Goal: Task Accomplishment & Management: Use online tool/utility

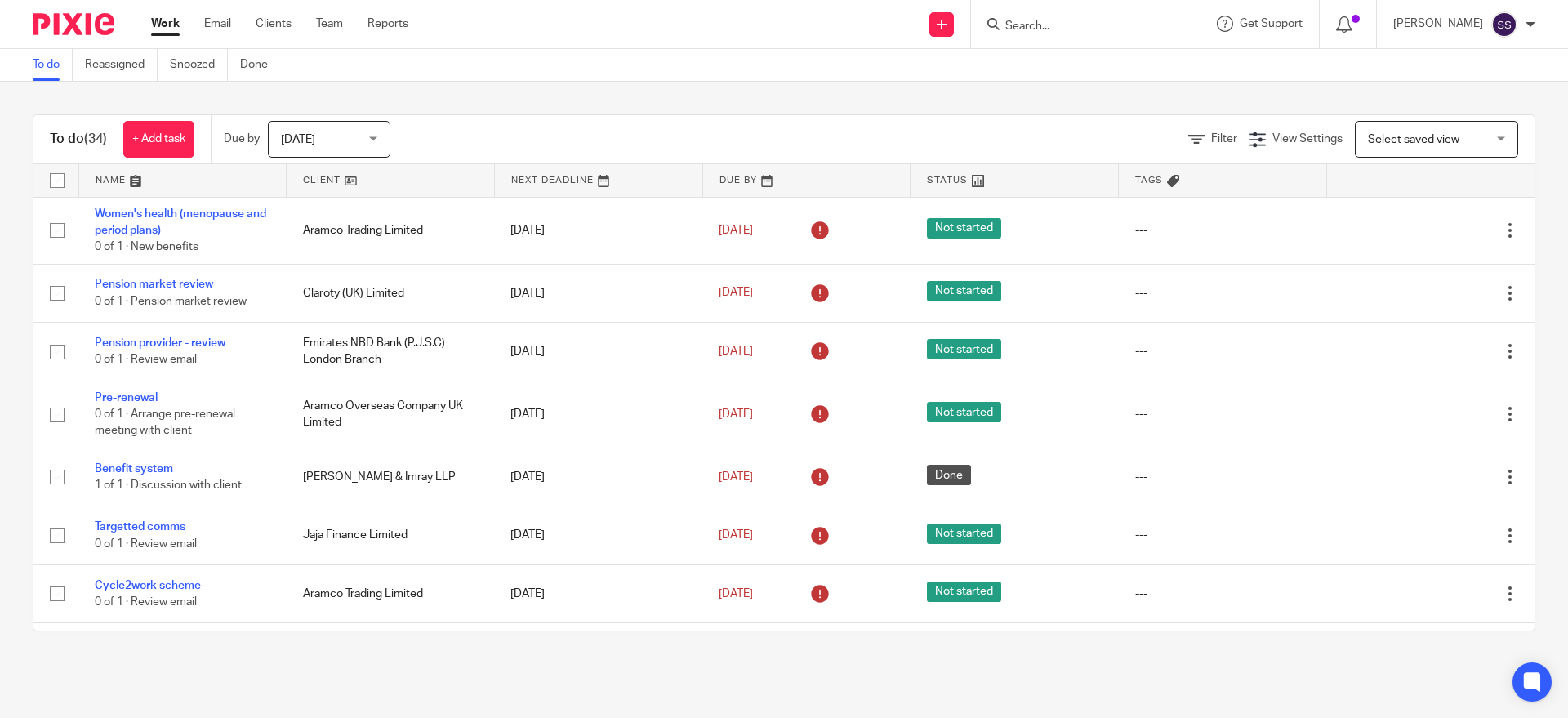
click at [1049, 28] on input "Search" at bounding box center [1076, 27] width 147 height 15
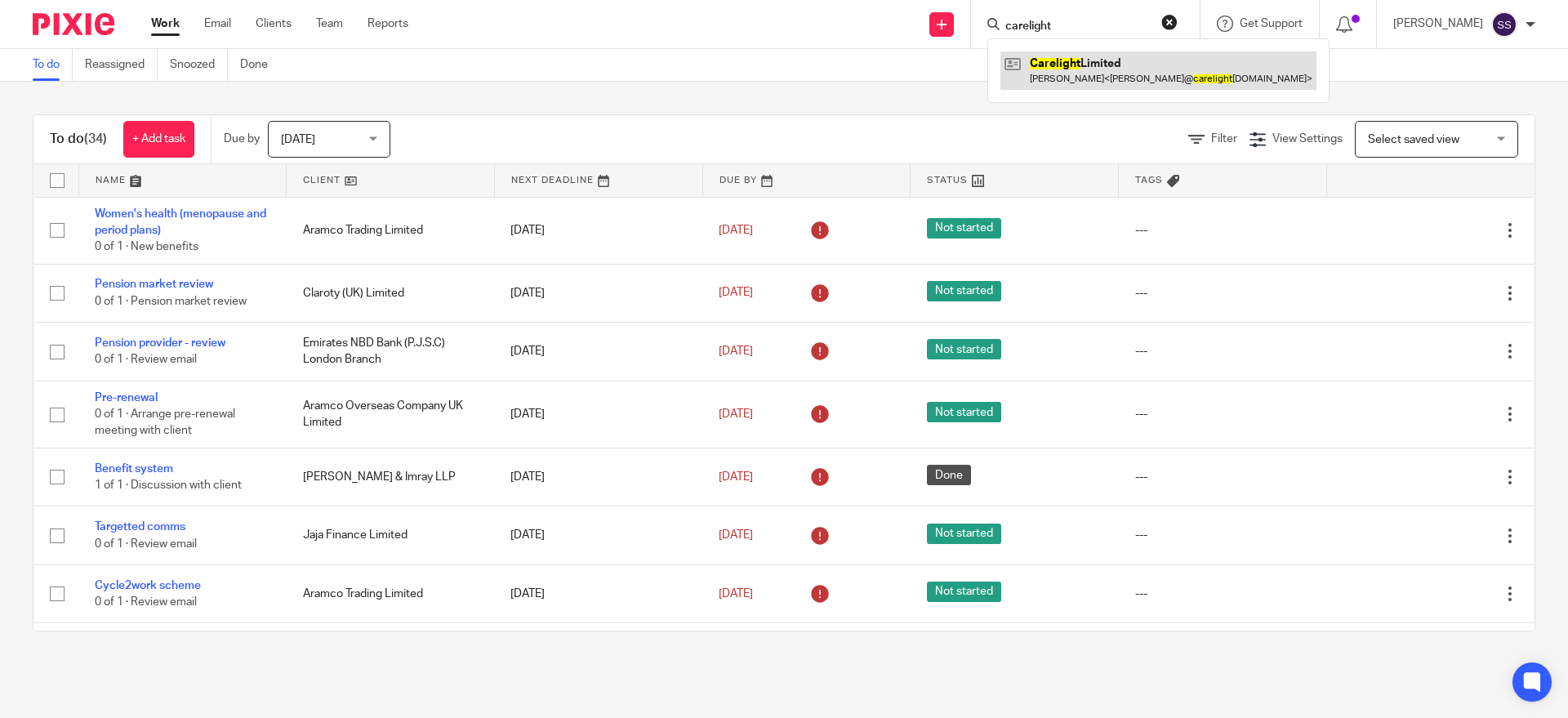
type input "carelight"
click at [1063, 66] on link at bounding box center [1159, 71] width 316 height 38
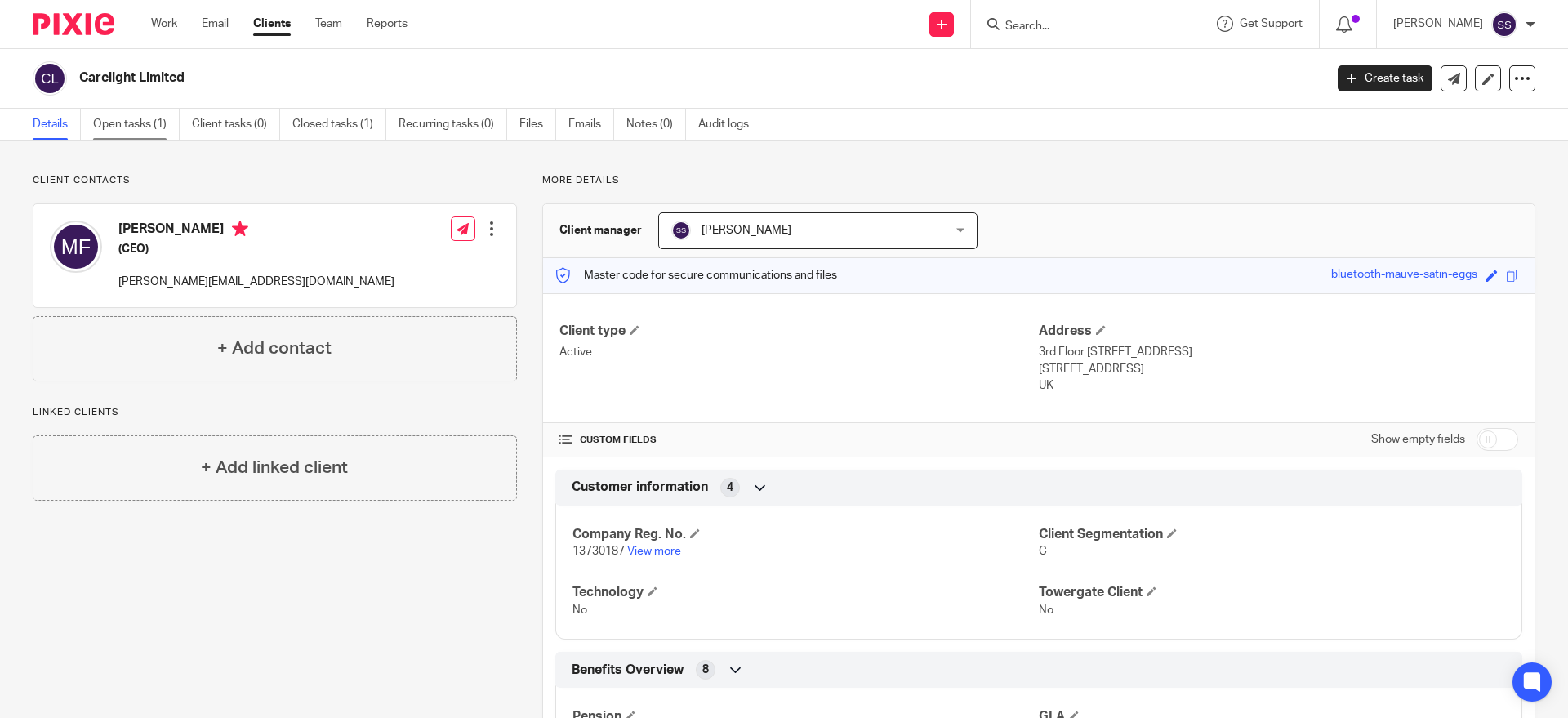
click at [129, 127] on link "Open tasks (1)" at bounding box center [136, 124] width 87 height 32
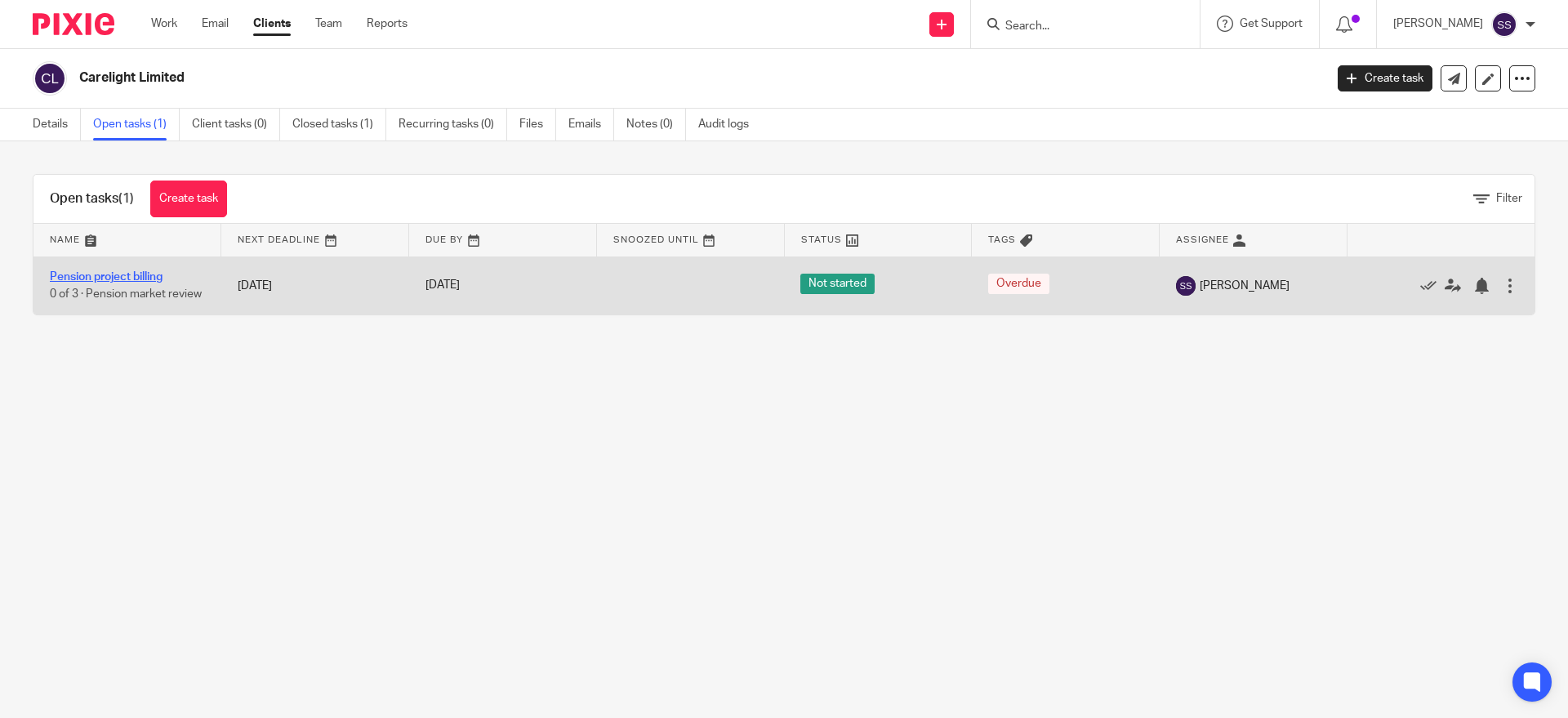
click at [104, 271] on link "Pension project billing" at bounding box center [106, 276] width 113 height 11
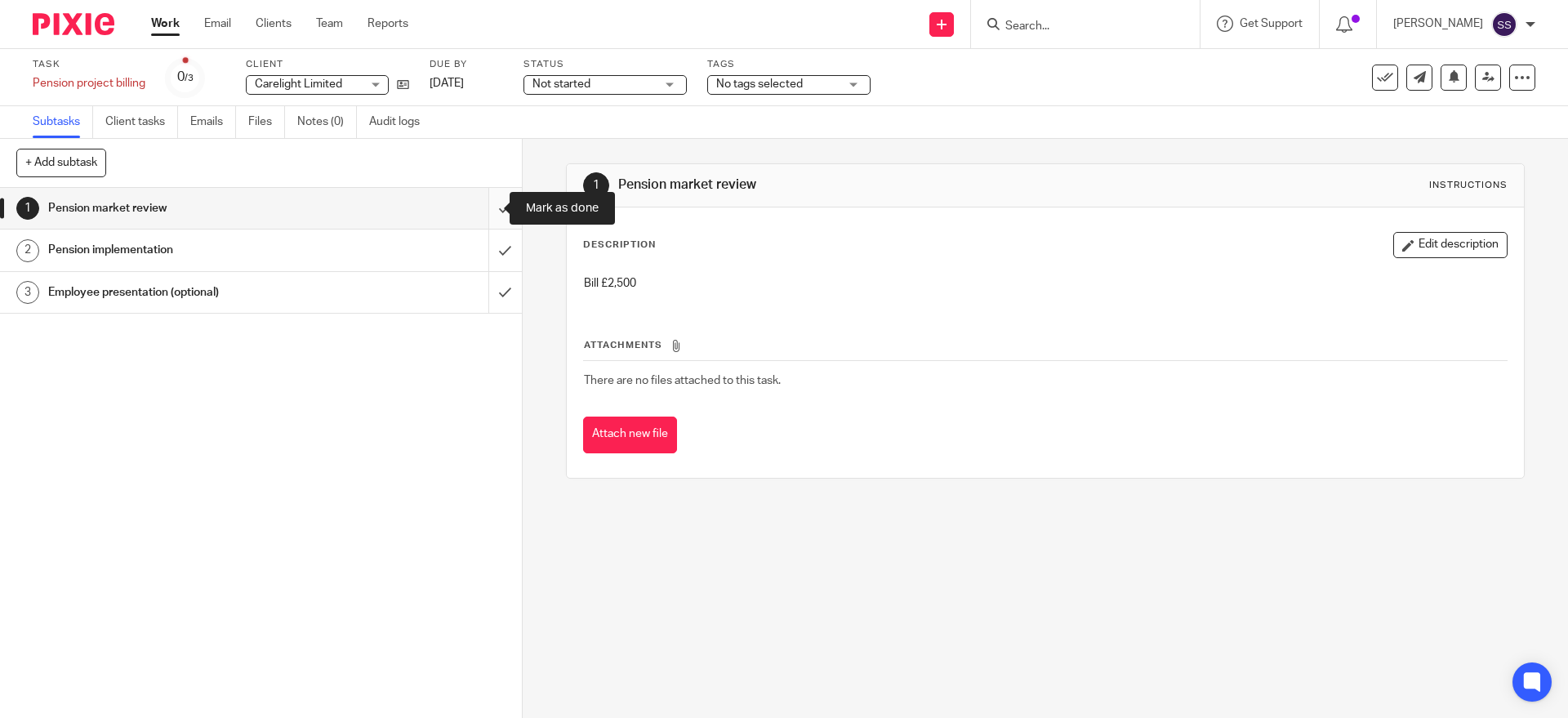
click at [485, 210] on input "submit" at bounding box center [260, 207] width 522 height 40
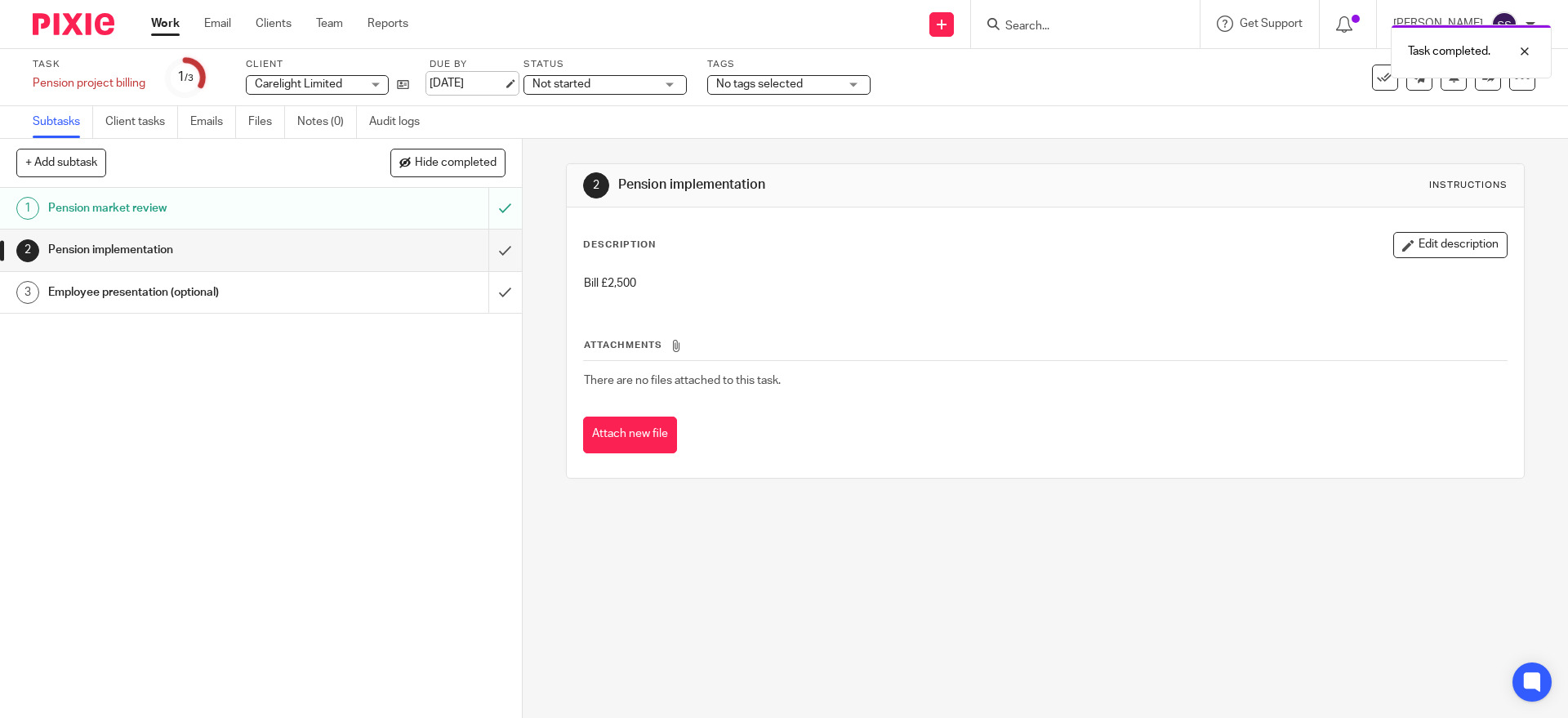
click at [455, 78] on link "[DATE]" at bounding box center [466, 83] width 73 height 17
